Goal: Information Seeking & Learning: Learn about a topic

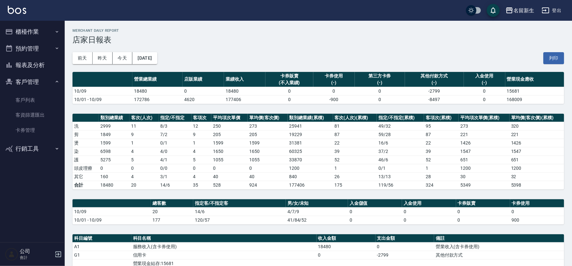
click at [23, 27] on button "櫃檯作業" at bounding box center [33, 31] width 60 height 17
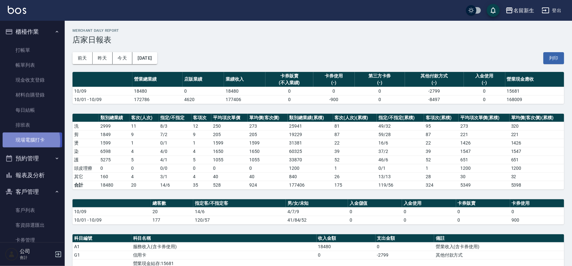
click at [16, 142] on link "現場電腦打卡" at bounding box center [33, 140] width 60 height 15
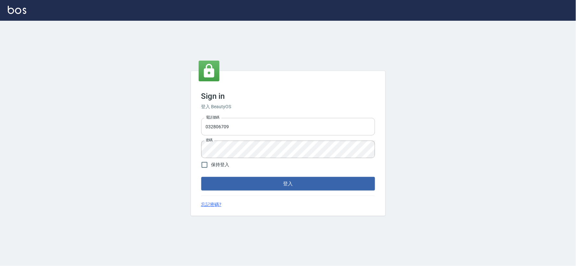
click at [231, 125] on input "032806709" at bounding box center [288, 126] width 174 height 17
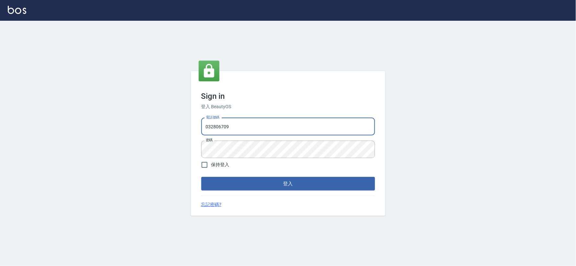
drag, startPoint x: 231, startPoint y: 125, endPoint x: 160, endPoint y: 130, distance: 71.8
click at [160, 130] on div "Sign in 登入 BeautyOS 電話號碼 032806709 電話號碼 密碼 密碼 保持登入 登入 忘記密碼?" at bounding box center [288, 143] width 576 height 245
click at [244, 122] on input "032806709" at bounding box center [288, 126] width 174 height 17
drag, startPoint x: 244, startPoint y: 122, endPoint x: 209, endPoint y: 127, distance: 35.0
click at [212, 127] on input "032806709" at bounding box center [288, 126] width 174 height 17
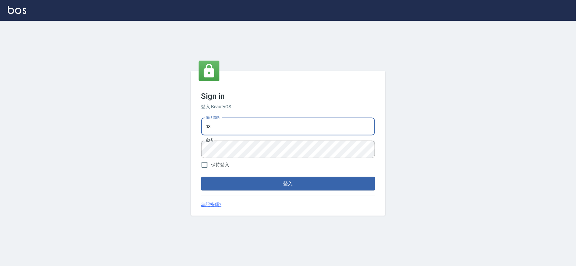
type input "0"
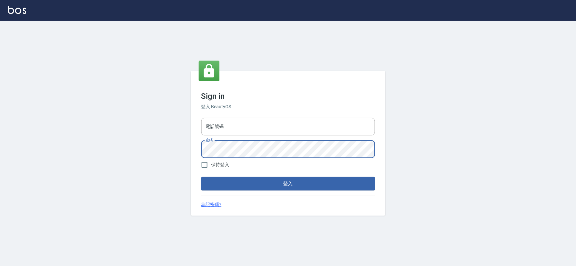
click at [167, 154] on div "Sign in 登入 BeautyOS 電話號碼 電話號碼 密碼 密碼 保持登入 登入 忘記密碼?" at bounding box center [288, 143] width 576 height 245
click at [264, 128] on input "電話號碼" at bounding box center [288, 126] width 174 height 17
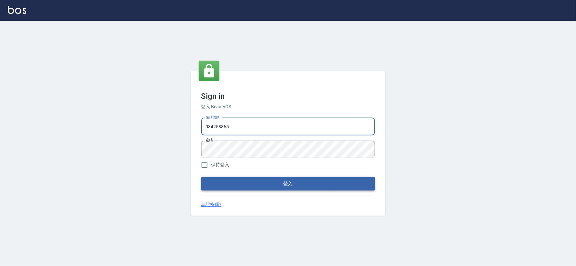
type input "034258365"
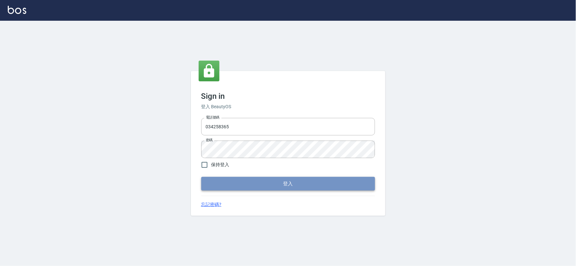
click at [217, 184] on button "登入" at bounding box center [288, 184] width 174 height 14
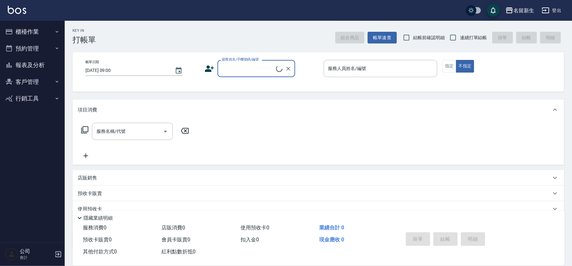
click at [31, 31] on button "櫃檯作業" at bounding box center [33, 31] width 60 height 17
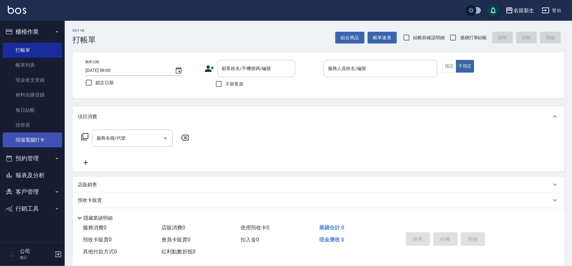
click at [40, 142] on link "現場電腦打卡" at bounding box center [33, 140] width 60 height 15
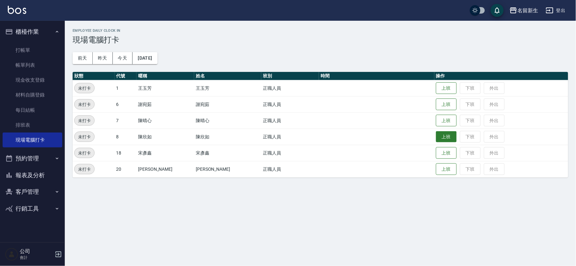
click at [436, 131] on button "上班" at bounding box center [446, 136] width 21 height 11
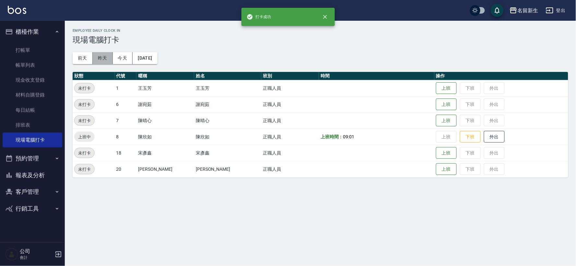
click at [101, 54] on button "昨天" at bounding box center [103, 58] width 20 height 12
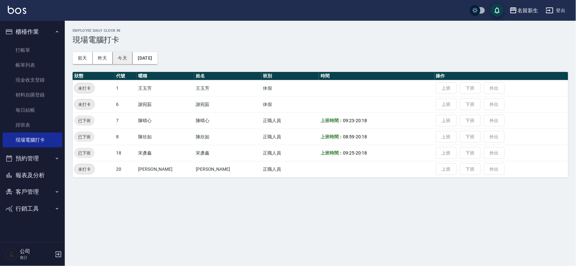
click at [131, 57] on button "今天" at bounding box center [123, 58] width 20 height 12
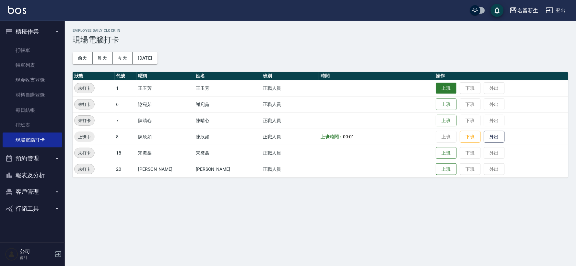
click at [436, 86] on button "上班" at bounding box center [446, 88] width 21 height 11
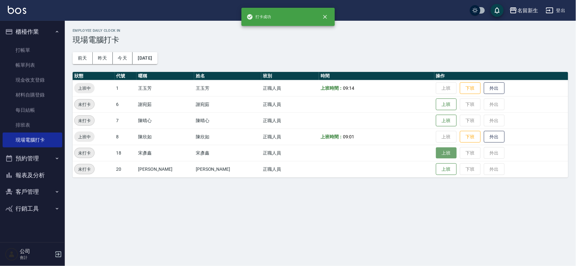
click at [436, 153] on button "上班" at bounding box center [446, 152] width 21 height 11
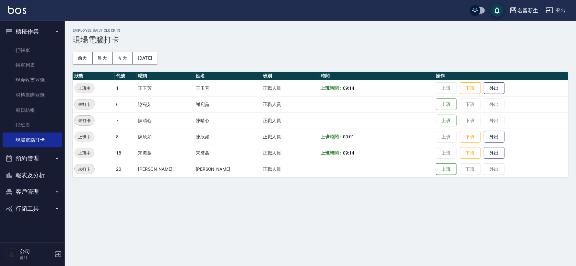
drag, startPoint x: 216, startPoint y: 152, endPoint x: 55, endPoint y: 280, distance: 205.9
drag, startPoint x: 55, startPoint y: 280, endPoint x: 432, endPoint y: 121, distance: 408.5
click at [436, 121] on button "上班" at bounding box center [446, 120] width 21 height 11
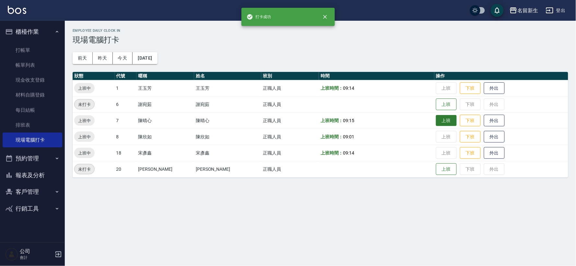
click at [434, 121] on td "上班 下班 外出" at bounding box center [501, 120] width 134 height 16
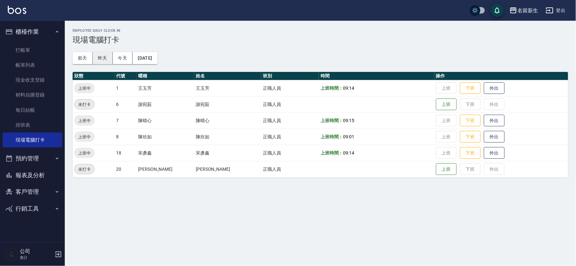
click at [106, 56] on button "昨天" at bounding box center [103, 58] width 20 height 12
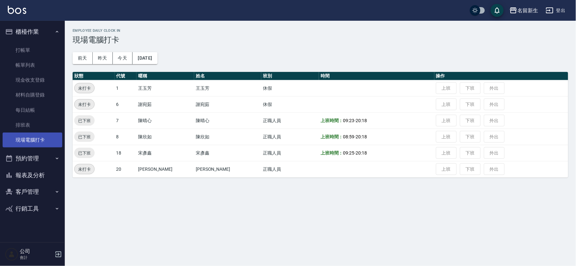
click at [46, 146] on link "現場電腦打卡" at bounding box center [33, 140] width 60 height 15
click at [121, 56] on button "今天" at bounding box center [123, 58] width 20 height 12
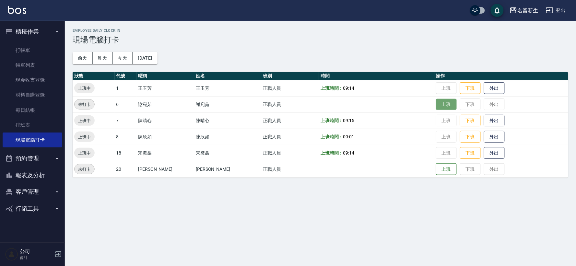
click at [436, 106] on button "上班" at bounding box center [446, 104] width 21 height 11
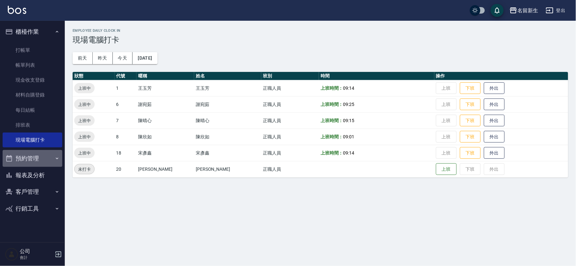
click at [37, 157] on button "預約管理" at bounding box center [33, 158] width 60 height 17
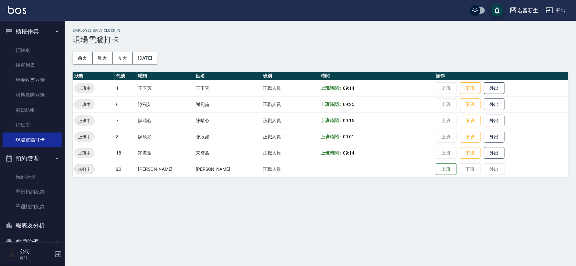
click at [44, 159] on button "預約管理" at bounding box center [33, 158] width 60 height 17
click at [47, 178] on button "報表及分析" at bounding box center [33, 175] width 60 height 17
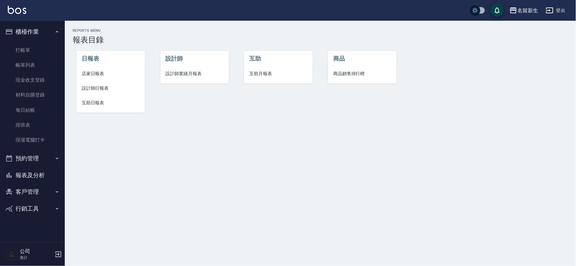
click at [88, 103] on span "互助日報表" at bounding box center [111, 102] width 58 height 7
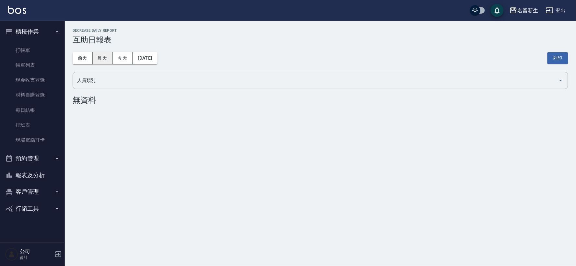
click at [110, 62] on button "昨天" at bounding box center [103, 58] width 20 height 12
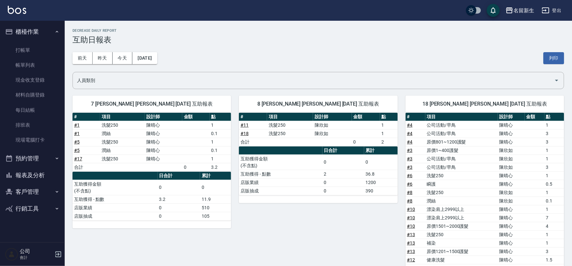
click at [31, 33] on button "櫃檯作業" at bounding box center [33, 31] width 60 height 17
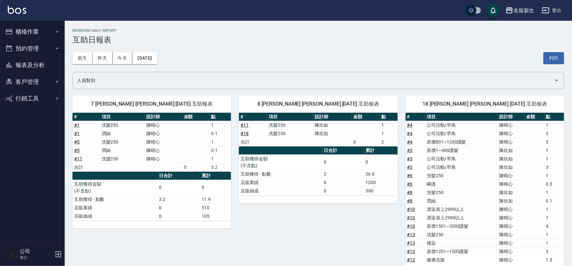
click at [34, 62] on button "報表及分析" at bounding box center [33, 65] width 60 height 17
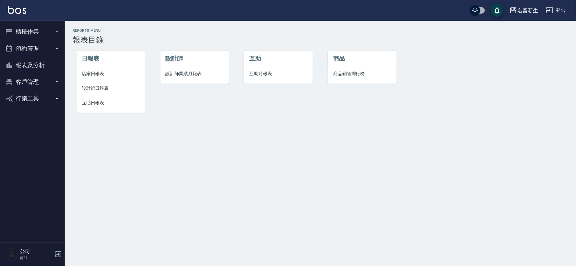
click at [53, 79] on button "客戶管理" at bounding box center [33, 82] width 60 height 17
click at [52, 99] on link "客戶列表" at bounding box center [33, 100] width 60 height 15
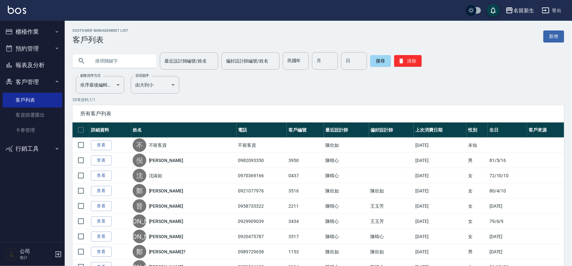
click at [34, 82] on button "客戶管理" at bounding box center [33, 82] width 60 height 17
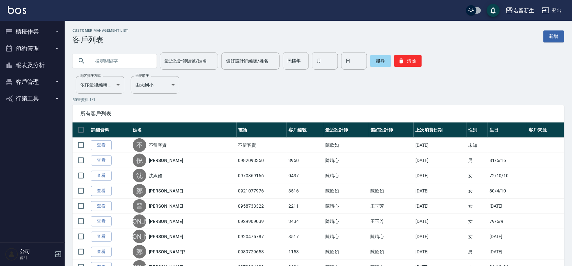
click at [37, 62] on button "報表及分析" at bounding box center [33, 65] width 60 height 17
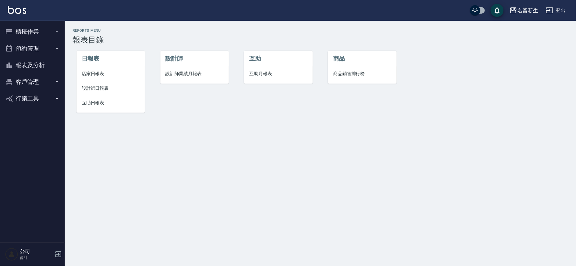
click at [177, 75] on span "設計師業績月報表" at bounding box center [195, 73] width 58 height 7
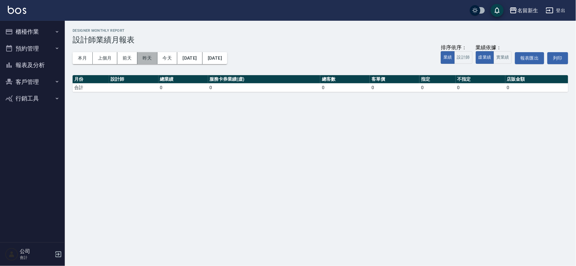
click at [151, 55] on button "昨天" at bounding box center [147, 58] width 20 height 12
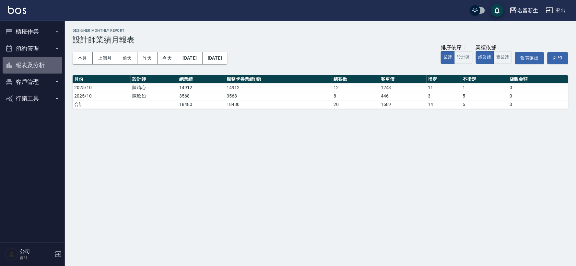
click at [41, 66] on button "報表及分析" at bounding box center [33, 65] width 60 height 17
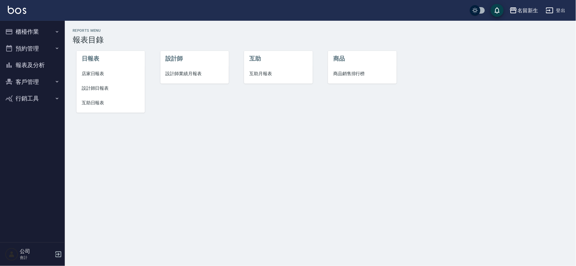
click at [179, 75] on span "設計師業績月報表" at bounding box center [195, 73] width 58 height 7
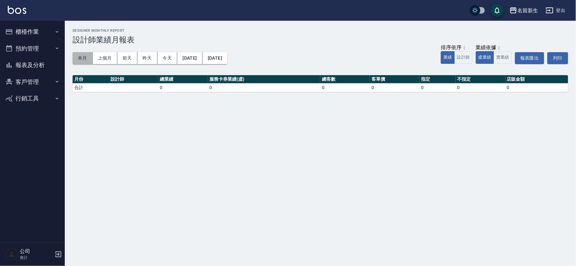
click at [85, 57] on button "本月" at bounding box center [83, 58] width 20 height 12
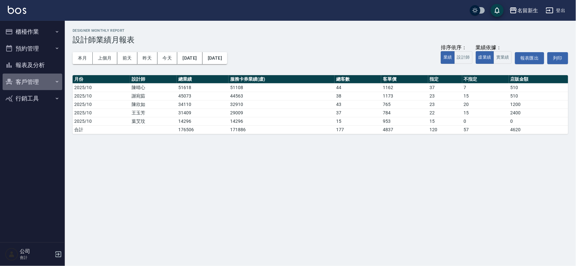
click at [27, 83] on button "客戶管理" at bounding box center [33, 82] width 60 height 17
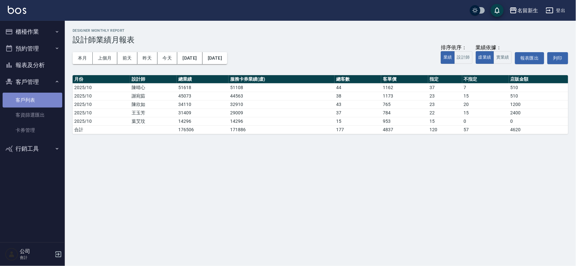
click at [36, 101] on link "客戶列表" at bounding box center [33, 100] width 60 height 15
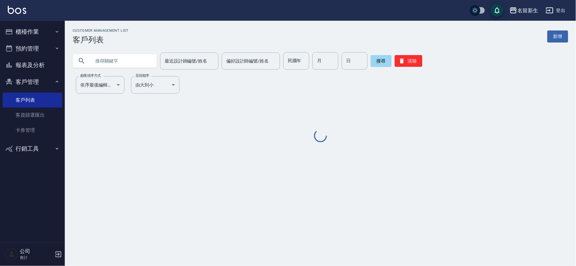
click at [39, 26] on button "櫃檯作業" at bounding box center [33, 31] width 60 height 17
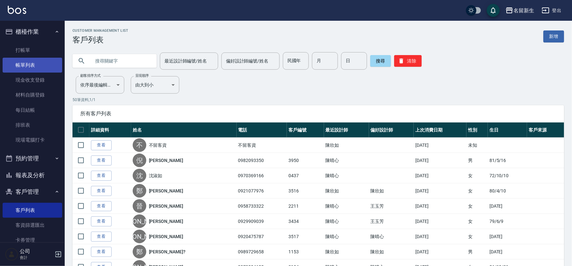
click at [34, 68] on link "帳單列表" at bounding box center [33, 65] width 60 height 15
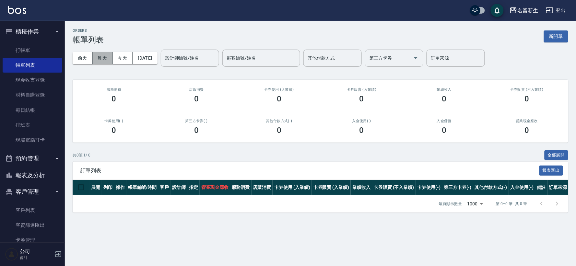
click at [96, 62] on button "昨天" at bounding box center [103, 58] width 20 height 12
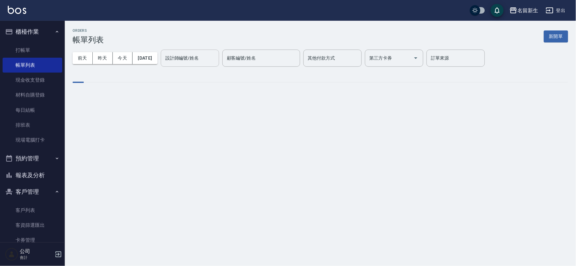
click at [191, 57] on div "設計師編號/姓名 設計師編號/姓名" at bounding box center [190, 58] width 58 height 17
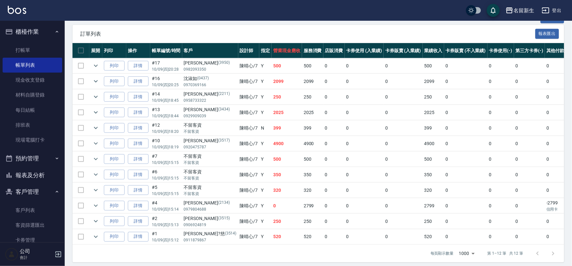
scroll to position [144, 0]
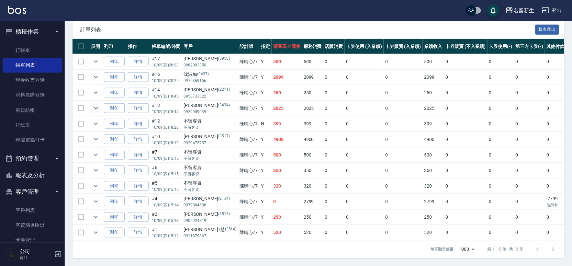
type input "陳晴心-7"
click at [99, 106] on icon "expand row" at bounding box center [96, 108] width 8 height 8
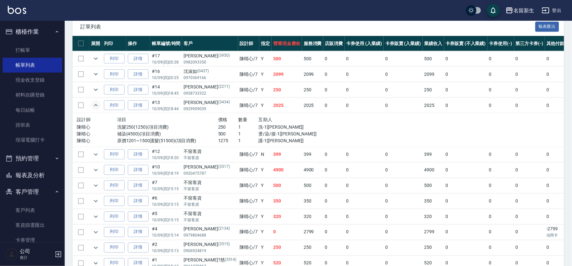
click at [98, 104] on icon "expand row" at bounding box center [96, 105] width 8 height 8
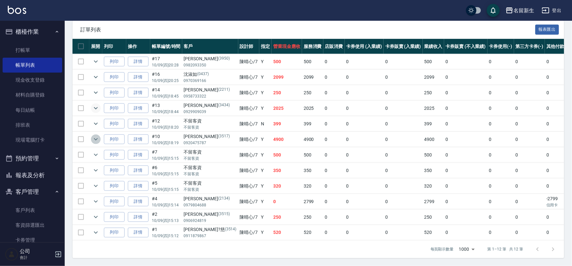
click at [96, 135] on icon "expand row" at bounding box center [96, 139] width 8 height 8
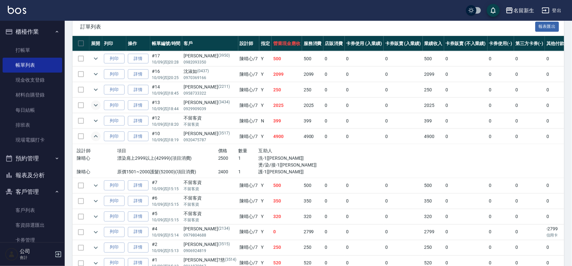
click at [96, 135] on icon "expand row" at bounding box center [96, 137] width 8 height 8
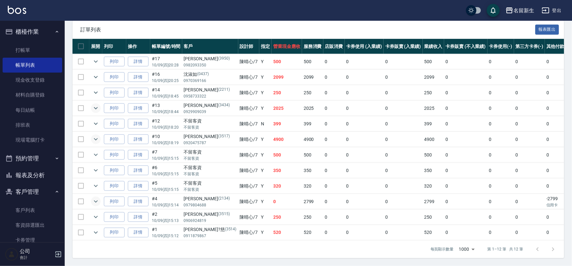
click at [96, 199] on icon "expand row" at bounding box center [96, 202] width 8 height 8
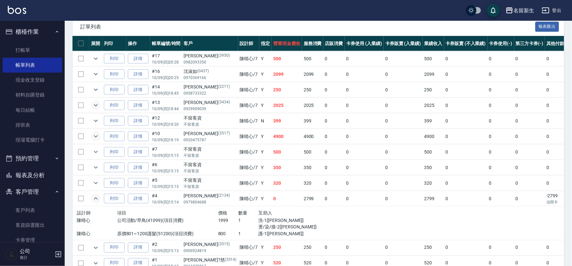
click at [96, 199] on icon "expand row" at bounding box center [96, 198] width 4 height 2
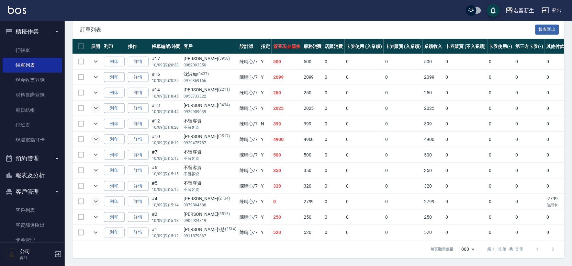
click at [27, 31] on button "櫃檯作業" at bounding box center [33, 31] width 60 height 17
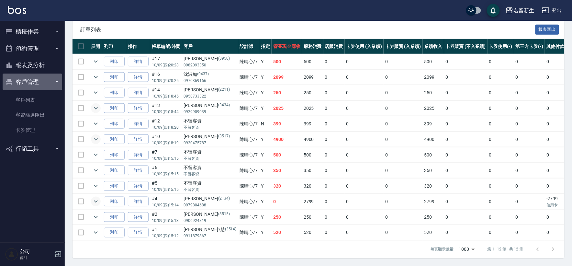
click at [28, 84] on button "客戶管理" at bounding box center [33, 82] width 60 height 17
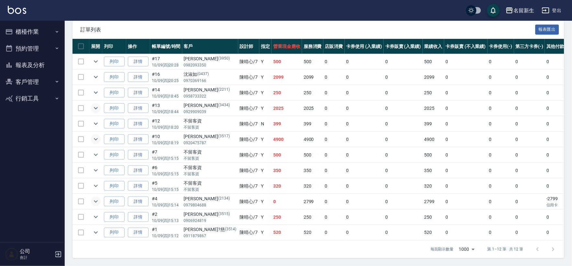
click at [37, 65] on button "報表及分析" at bounding box center [33, 65] width 60 height 17
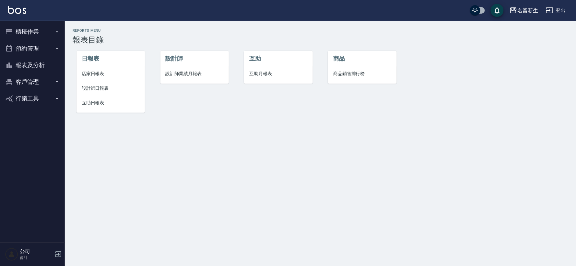
click at [196, 74] on span "設計師業績月報表" at bounding box center [195, 73] width 58 height 7
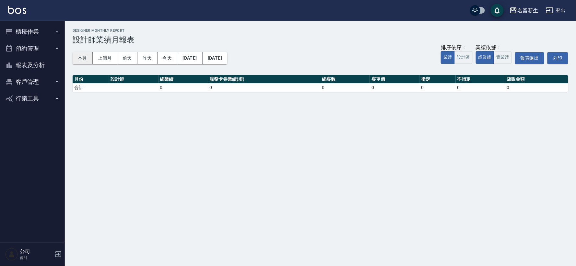
click at [84, 57] on button "本月" at bounding box center [83, 58] width 20 height 12
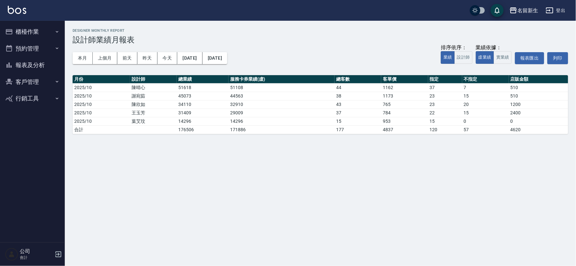
click at [33, 83] on button "客戶管理" at bounding box center [33, 82] width 60 height 17
click at [37, 94] on link "客戶列表" at bounding box center [33, 100] width 60 height 15
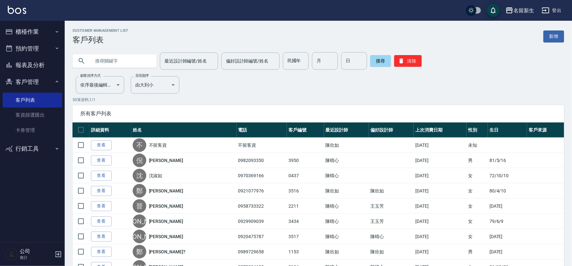
click at [17, 87] on button "客戶管理" at bounding box center [33, 82] width 60 height 17
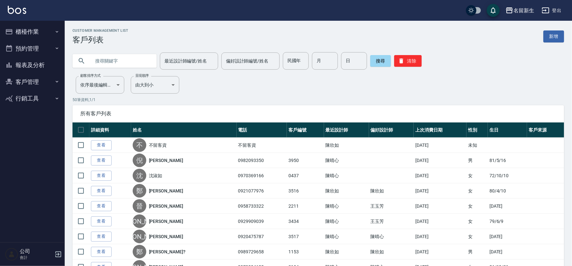
click at [38, 34] on button "櫃檯作業" at bounding box center [33, 31] width 60 height 17
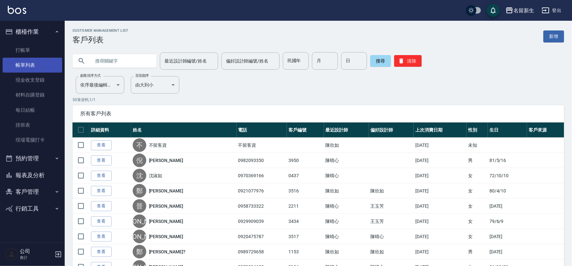
click at [27, 67] on link "帳單列表" at bounding box center [33, 65] width 60 height 15
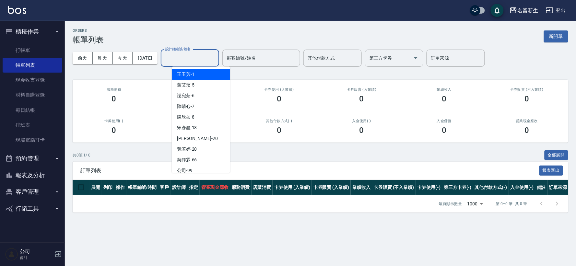
click at [199, 58] on input "設計師編號/姓名" at bounding box center [190, 57] width 52 height 11
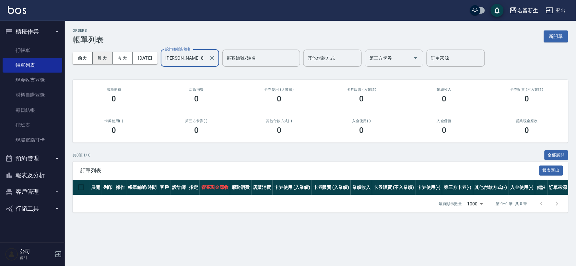
click at [96, 55] on button "昨天" at bounding box center [103, 58] width 20 height 12
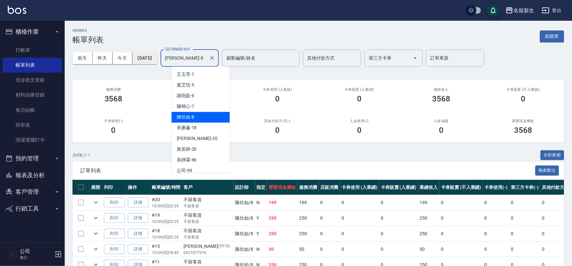
drag, startPoint x: 204, startPoint y: 60, endPoint x: 166, endPoint y: 56, distance: 38.1
click at [166, 56] on div "前天 昨天 今天 2025/10/09 設計師編號/姓名 陳欣如-8 設計師編號/姓名 顧客編號/姓名 顧客編號/姓名 其他付款方式 其他付款方式 第三方卡券…" at bounding box center [319, 58] width 492 height 28
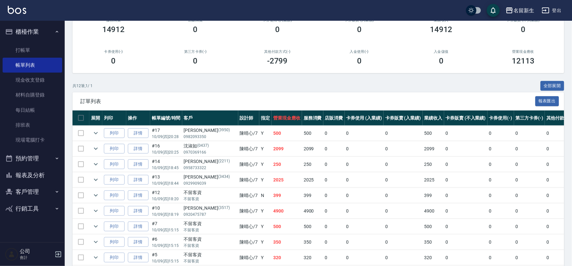
scroll to position [72, 0]
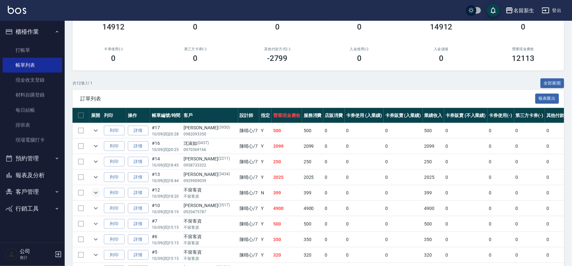
click at [96, 194] on icon "expand row" at bounding box center [96, 193] width 8 height 8
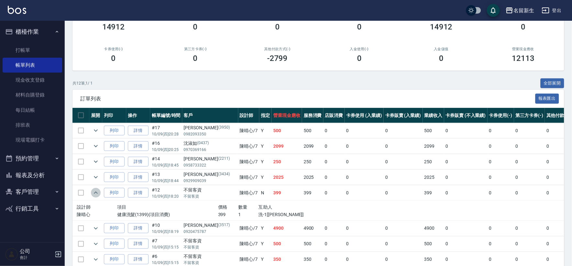
click at [96, 194] on icon "expand row" at bounding box center [96, 193] width 8 height 8
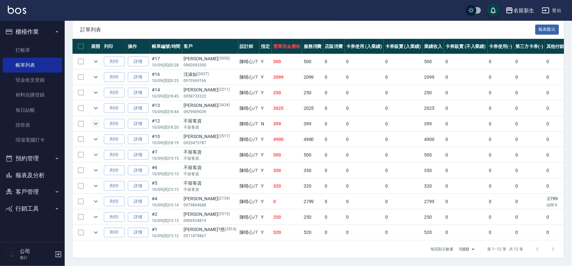
scroll to position [147, 0]
click at [95, 123] on icon "expand row" at bounding box center [96, 124] width 4 height 2
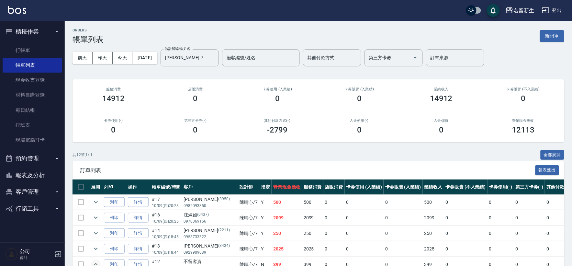
scroll to position [0, 0]
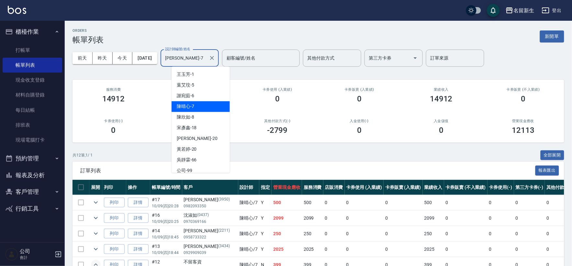
drag, startPoint x: 199, startPoint y: 56, endPoint x: 156, endPoint y: 51, distance: 43.4
click at [156, 51] on div "前天 昨天 今天 2025/10/09 設計師編號/姓名 陳晴心-7 設計師編號/姓名 顧客編號/姓名 顧客編號/姓名 其他付款方式 其他付款方式 第三方卡券…" at bounding box center [319, 58] width 492 height 28
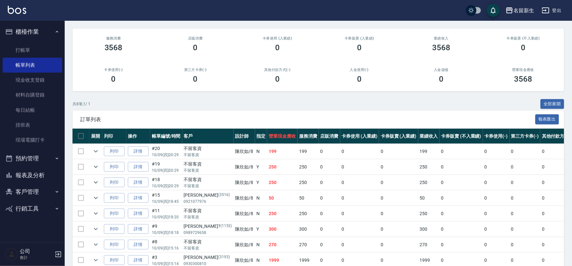
scroll to position [85, 0]
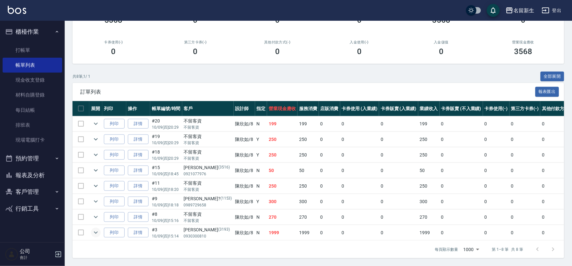
type input "陳欣如-8"
click at [94, 229] on icon "expand row" at bounding box center [96, 233] width 8 height 8
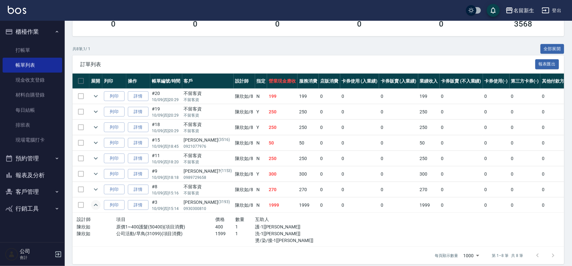
scroll to position [118, 0]
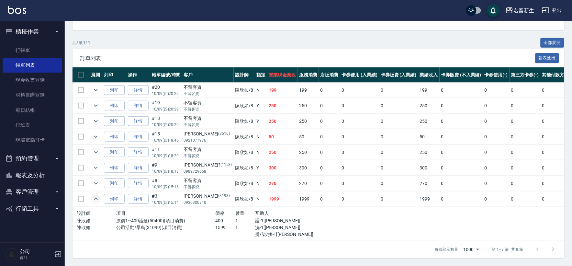
click at [96, 195] on icon "expand row" at bounding box center [96, 199] width 8 height 8
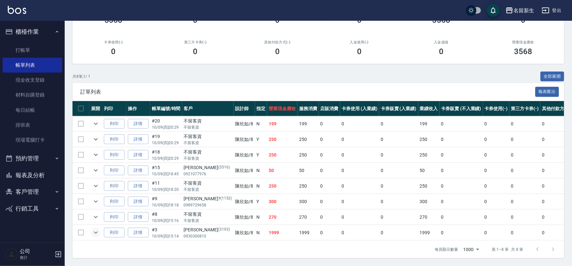
scroll to position [85, 0]
click at [40, 30] on button "櫃檯作業" at bounding box center [33, 31] width 60 height 17
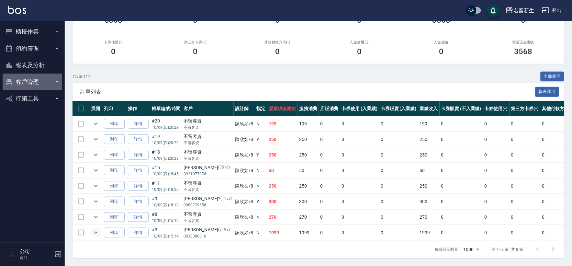
click at [33, 80] on button "客戶管理" at bounding box center [33, 82] width 60 height 17
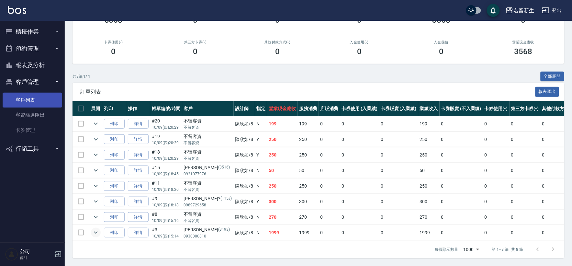
click at [42, 99] on link "客戶列表" at bounding box center [33, 100] width 60 height 15
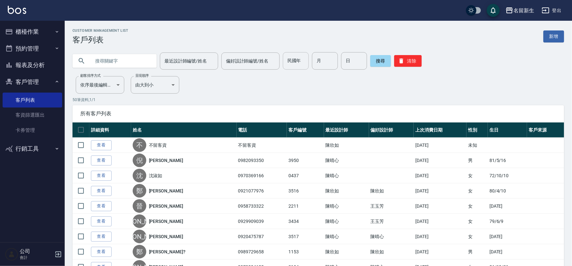
click at [300, 59] on input "民國年" at bounding box center [296, 60] width 26 height 17
click at [296, 60] on input "民國年" at bounding box center [296, 60] width 26 height 17
click at [402, 60] on icon "button" at bounding box center [402, 61] width 6 height 6
click at [138, 57] on input "text" at bounding box center [121, 60] width 61 height 17
type input "t"
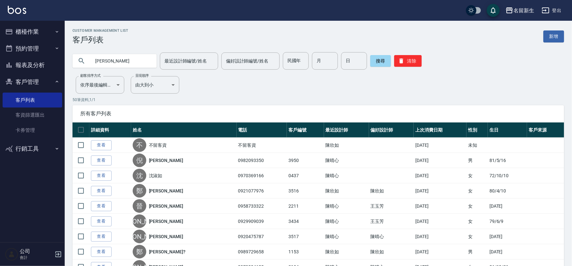
type input "陳名"
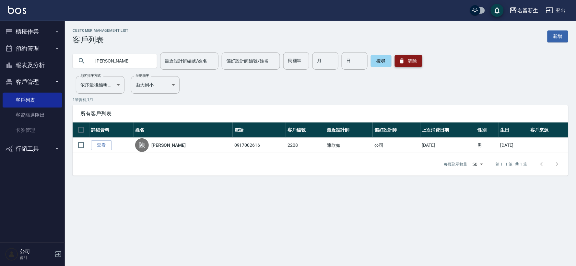
drag, startPoint x: 412, startPoint y: 60, endPoint x: 402, endPoint y: 62, distance: 10.2
click at [412, 60] on button "清除" at bounding box center [409, 61] width 28 height 12
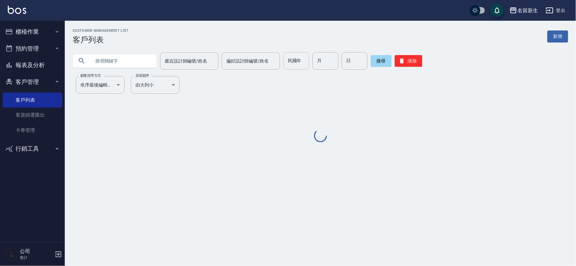
click at [296, 64] on div "民國年 民國年" at bounding box center [296, 60] width 26 height 17
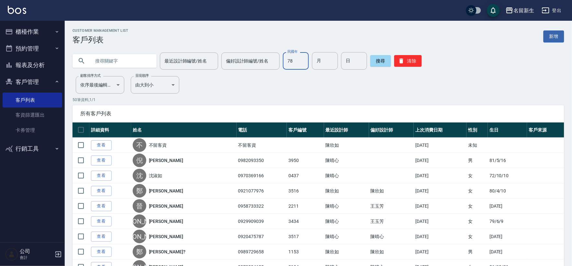
type input "78"
type input "01"
type input "18"
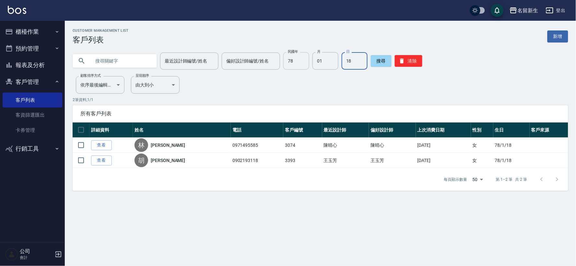
click at [297, 60] on input "78" at bounding box center [296, 60] width 26 height 17
type input "56"
type input "02"
type input "18"
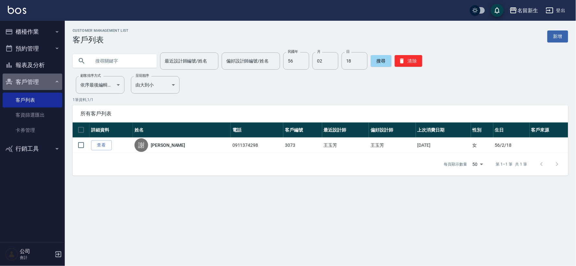
click at [37, 79] on button "客戶管理" at bounding box center [33, 82] width 60 height 17
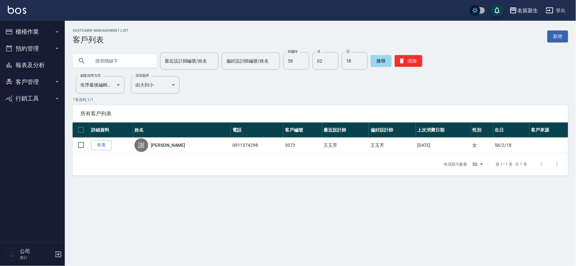
click at [37, 68] on button "報表及分析" at bounding box center [33, 65] width 60 height 17
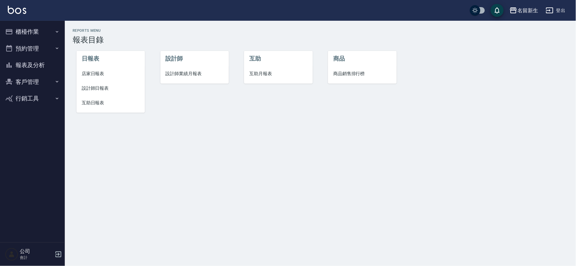
click at [96, 87] on span "設計師日報表" at bounding box center [111, 88] width 58 height 7
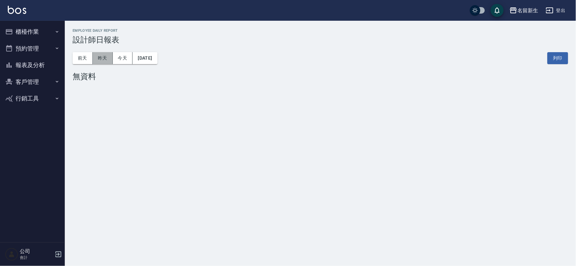
click at [98, 59] on button "昨天" at bounding box center [103, 58] width 20 height 12
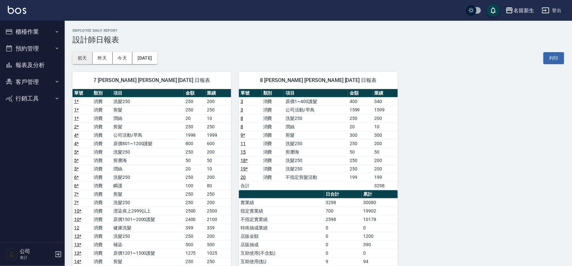
click at [80, 62] on button "前天" at bounding box center [83, 58] width 20 height 12
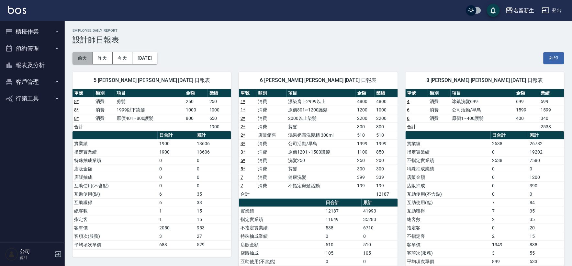
click at [75, 57] on button "前天" at bounding box center [83, 58] width 20 height 12
click at [39, 68] on button "報表及分析" at bounding box center [33, 65] width 60 height 17
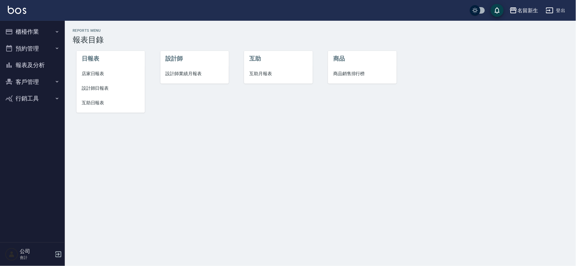
click at [108, 107] on li "互助日報表" at bounding box center [110, 103] width 68 height 15
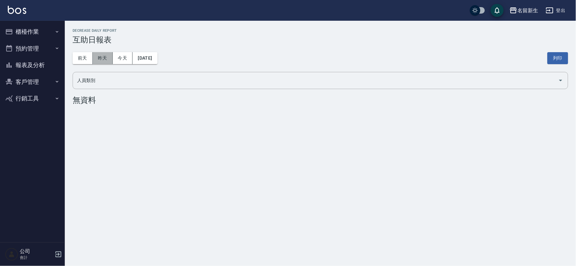
click at [96, 55] on button "昨天" at bounding box center [103, 58] width 20 height 12
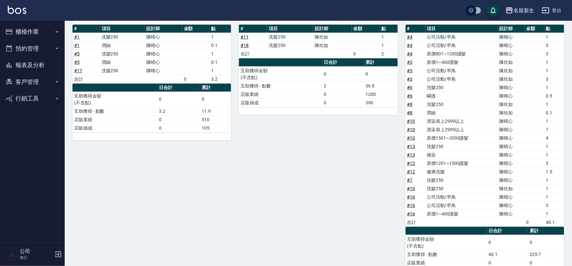
scroll to position [72, 0]
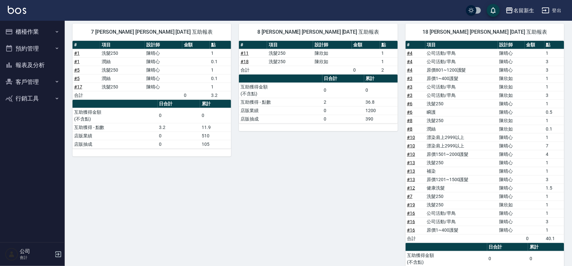
click at [27, 86] on button "客戶管理" at bounding box center [33, 82] width 60 height 17
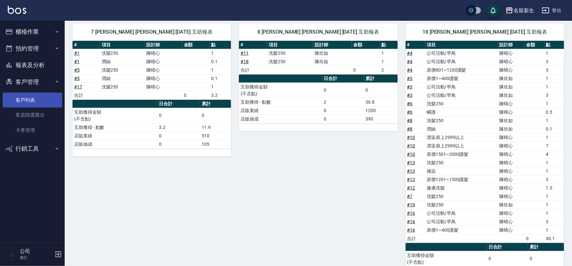
click at [31, 102] on link "客戶列表" at bounding box center [33, 100] width 60 height 15
